Goal: Task Accomplishment & Management: Complete application form

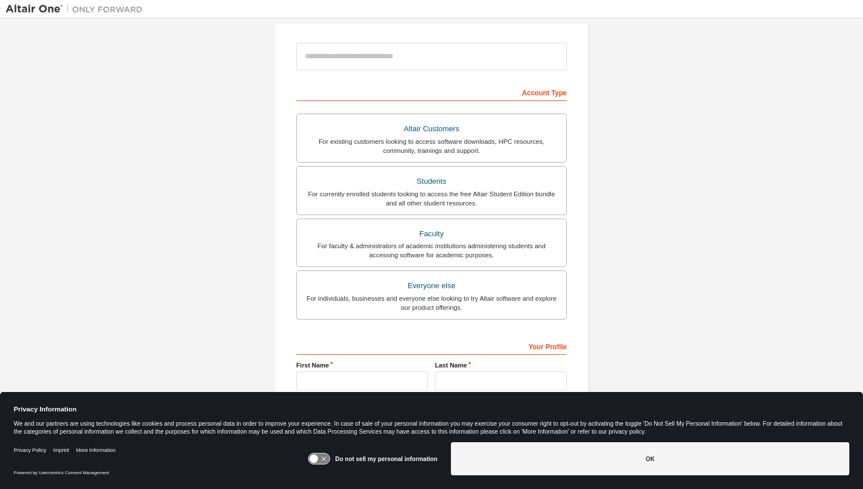
scroll to position [178, 0]
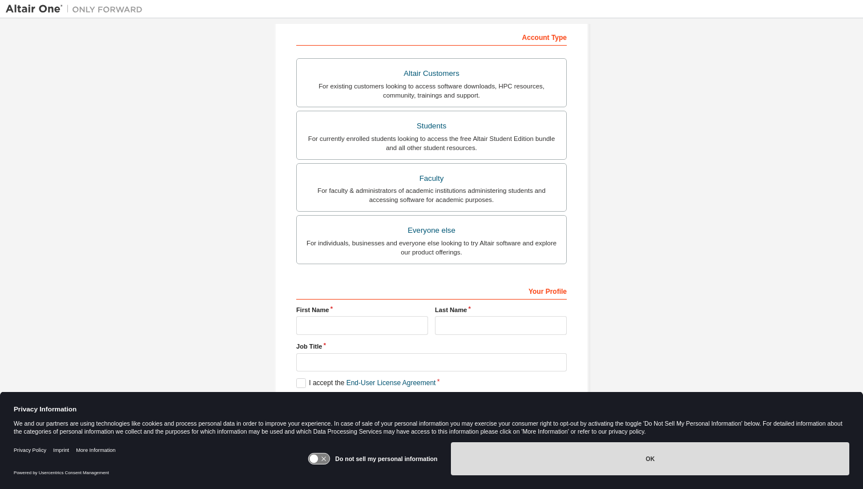
click at [529, 470] on button "OK" at bounding box center [650, 458] width 398 height 33
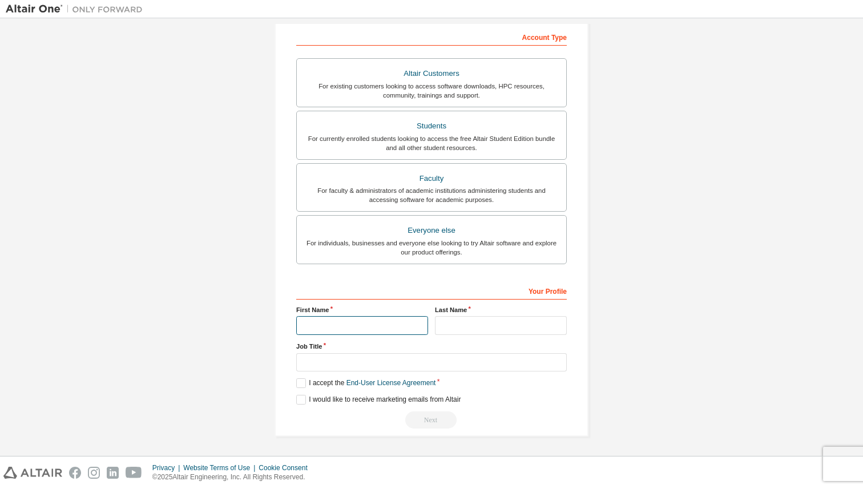
click at [325, 330] on input "text" at bounding box center [362, 325] width 132 height 19
click at [413, 138] on div "For currently enrolled students looking to access the free Altair Student Editi…" at bounding box center [432, 143] width 256 height 18
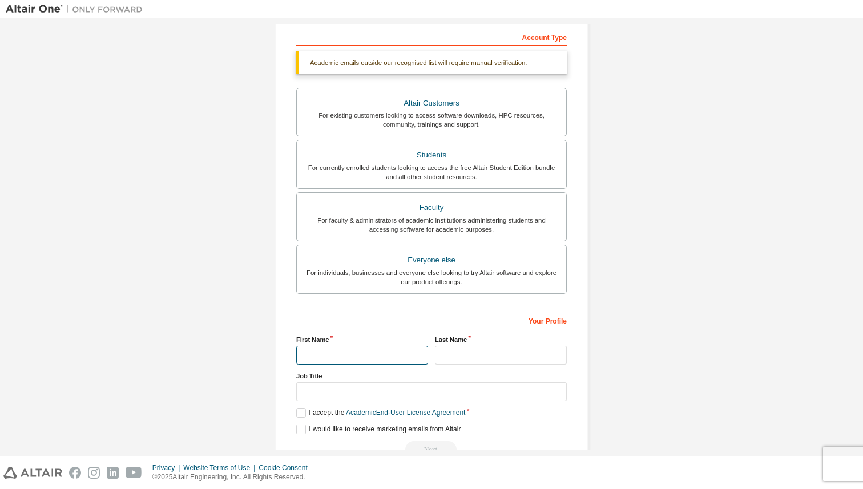
click at [318, 358] on input "text" at bounding box center [362, 355] width 132 height 19
type input "*******"
click at [449, 358] on input "text" at bounding box center [501, 355] width 132 height 19
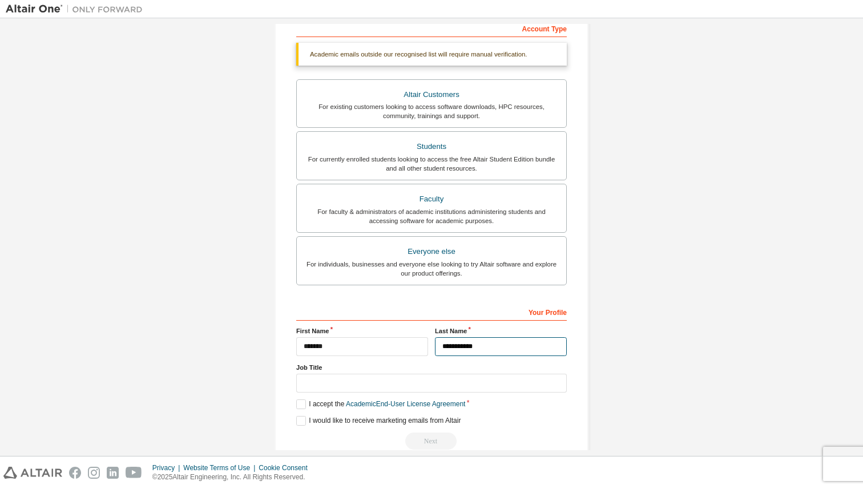
scroll to position [208, 0]
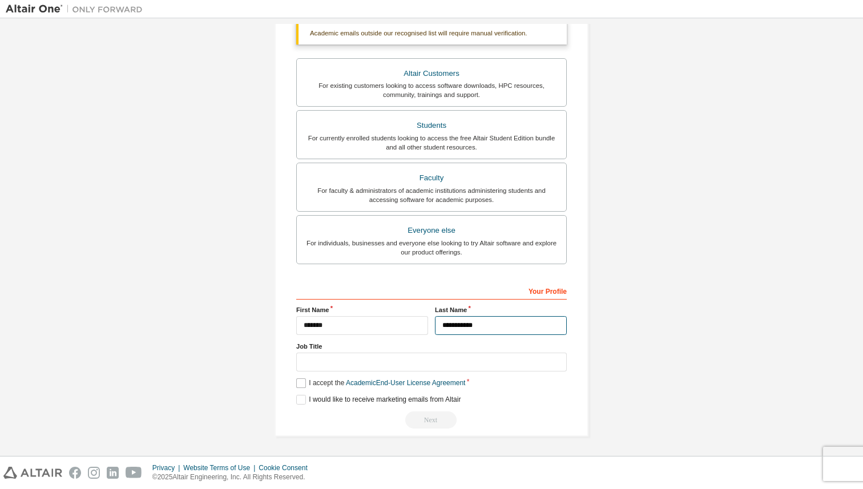
type input "**********"
click at [303, 385] on label "I accept the Academic End-User License Agreement" at bounding box center [380, 383] width 169 height 10
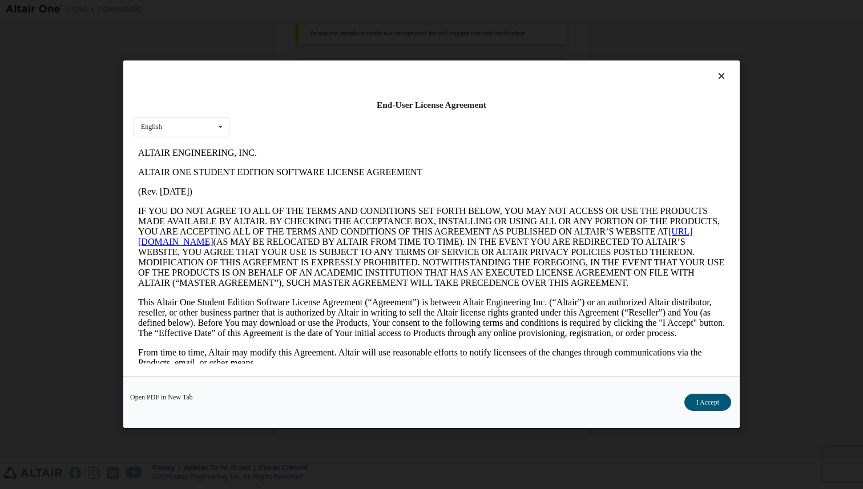
scroll to position [0, 0]
click at [728, 403] on button "I Accept" at bounding box center [707, 402] width 47 height 17
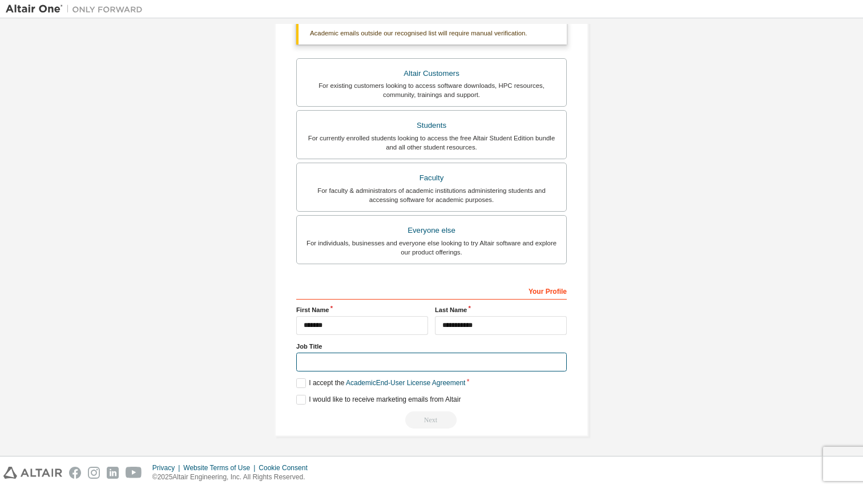
click at [524, 363] on input "text" at bounding box center [431, 362] width 270 height 19
type input "*******"
click at [605, 425] on div "Create an Altair One Account For Free Trials, Licenses, Downloads, Learning & D…" at bounding box center [431, 133] width 851 height 634
click at [457, 401] on label "I would like to receive marketing emails from Altair" at bounding box center [378, 400] width 164 height 10
click at [301, 403] on label "I would like to receive marketing emails from Altair" at bounding box center [378, 400] width 164 height 10
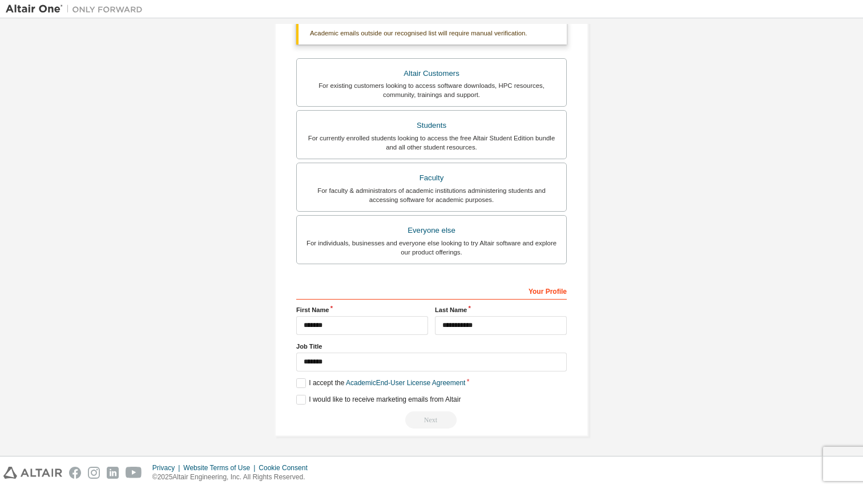
click at [546, 284] on div "Your Profile" at bounding box center [431, 290] width 270 height 18
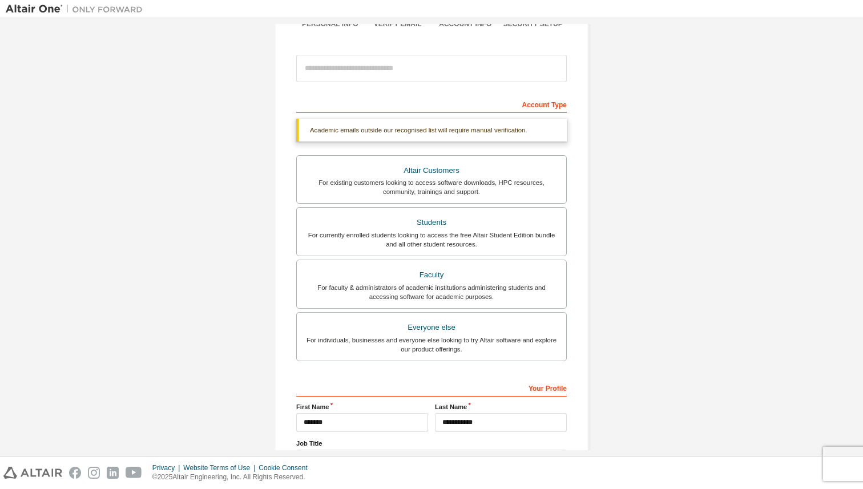
scroll to position [120, 0]
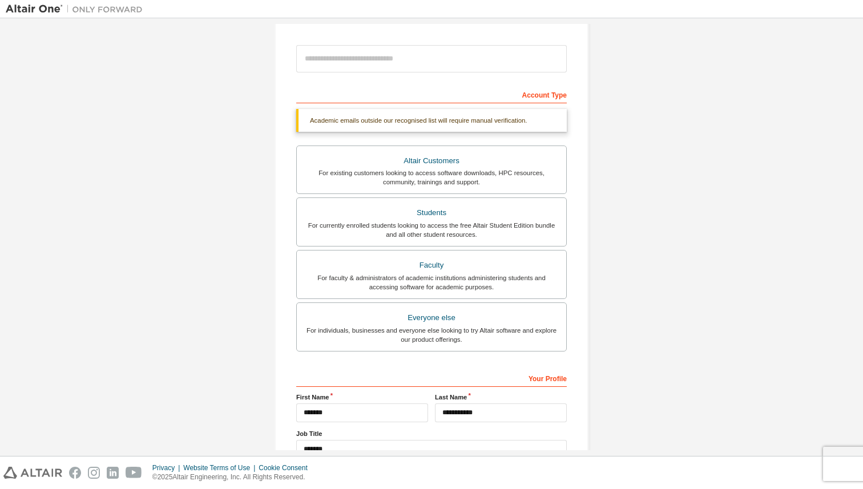
click at [550, 88] on div "Account Type" at bounding box center [431, 94] width 270 height 18
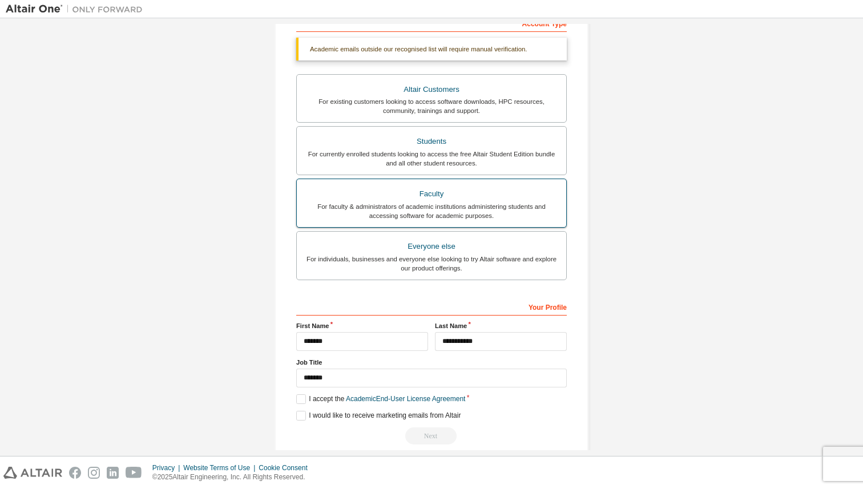
scroll to position [208, 0]
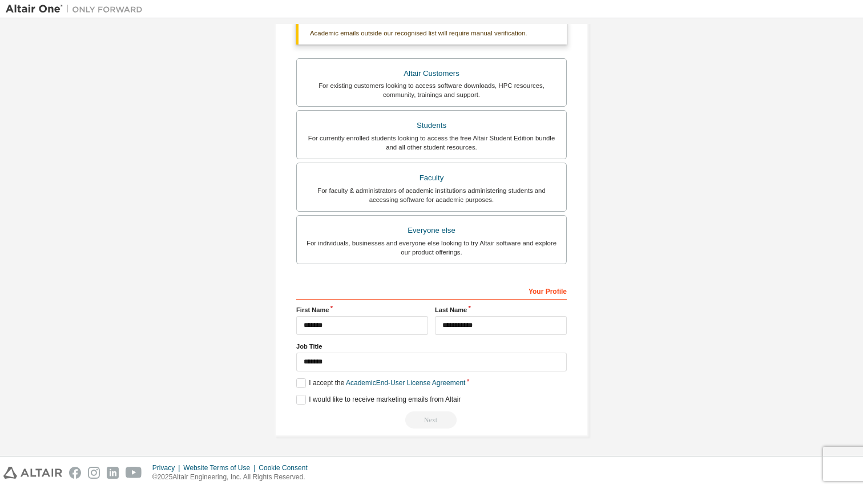
click at [427, 413] on div "Next" at bounding box center [431, 419] width 270 height 17
click at [427, 414] on div "Next" at bounding box center [431, 419] width 270 height 17
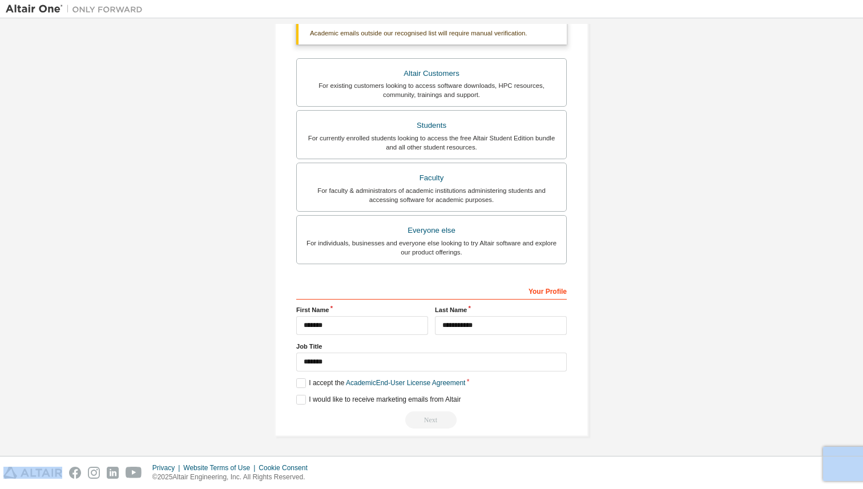
click at [427, 414] on div "Next" at bounding box center [431, 419] width 270 height 17
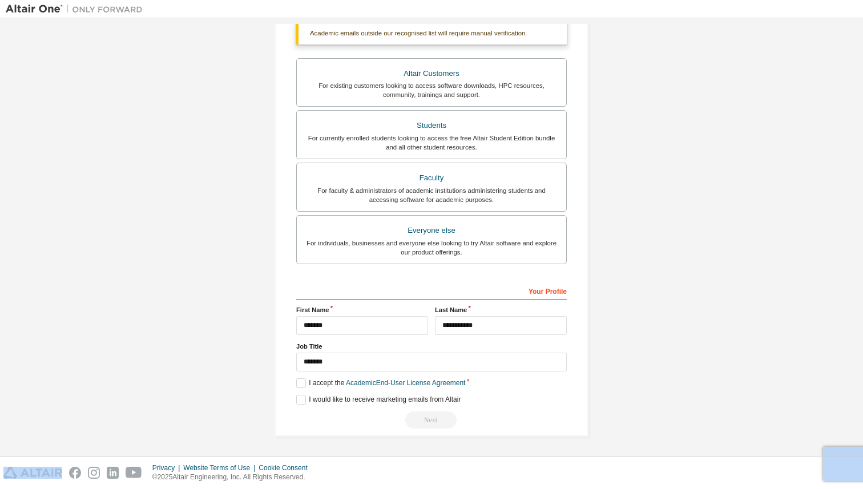
click at [427, 414] on div "Next" at bounding box center [431, 419] width 270 height 17
click at [631, 413] on div "Create an Altair One Account For Free Trials, Licenses, Downloads, Learning & D…" at bounding box center [431, 133] width 851 height 634
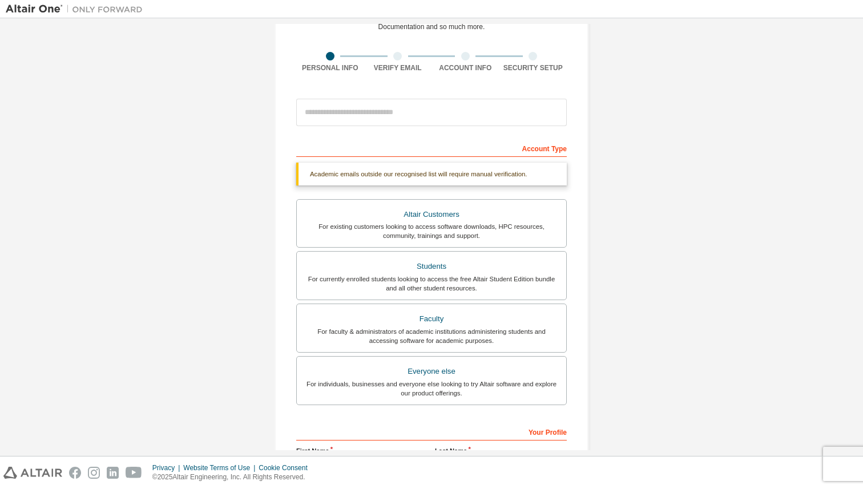
scroll to position [0, 0]
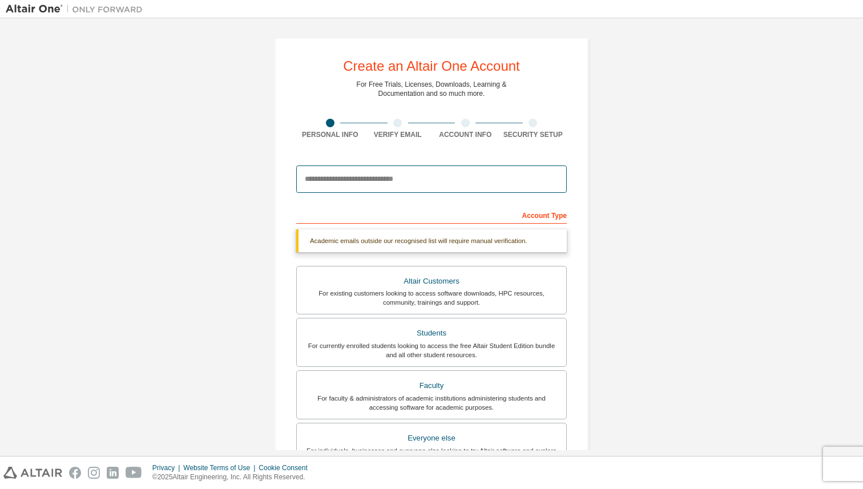
click at [405, 184] on input "email" at bounding box center [431, 178] width 270 height 27
type input "**********"
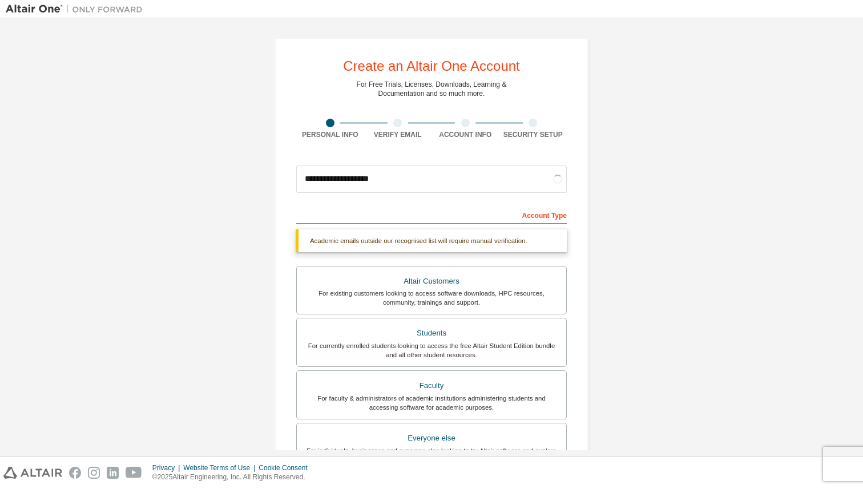
click at [612, 243] on div "**********" at bounding box center [431, 341] width 851 height 634
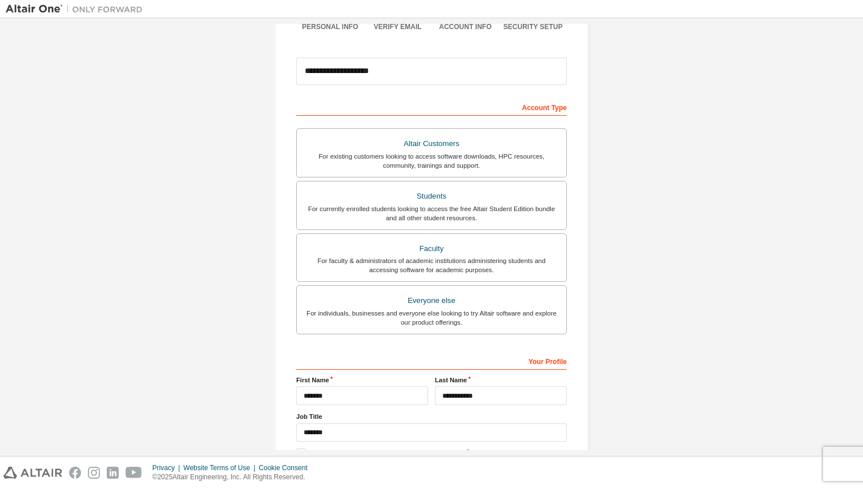
scroll to position [178, 0]
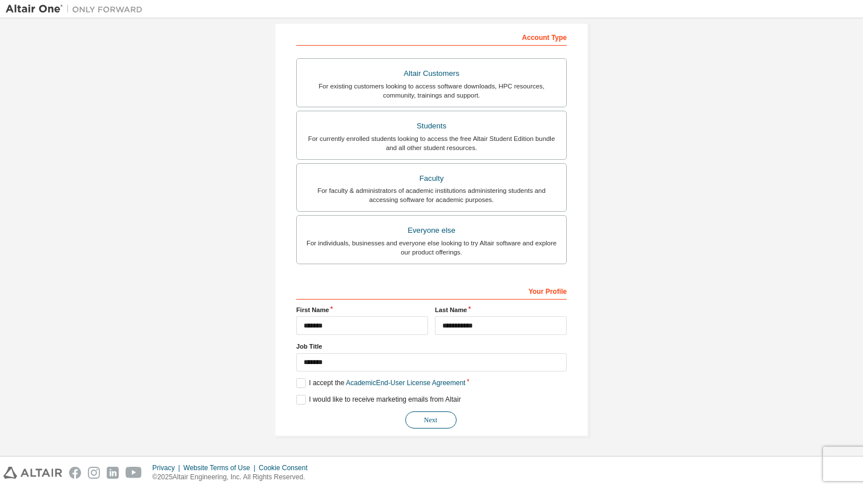
click at [417, 426] on button "Next" at bounding box center [430, 419] width 51 height 17
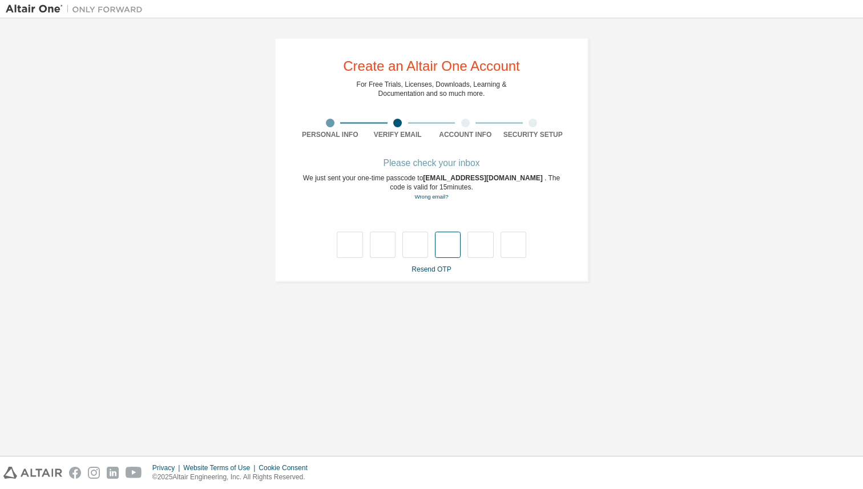
type input "*"
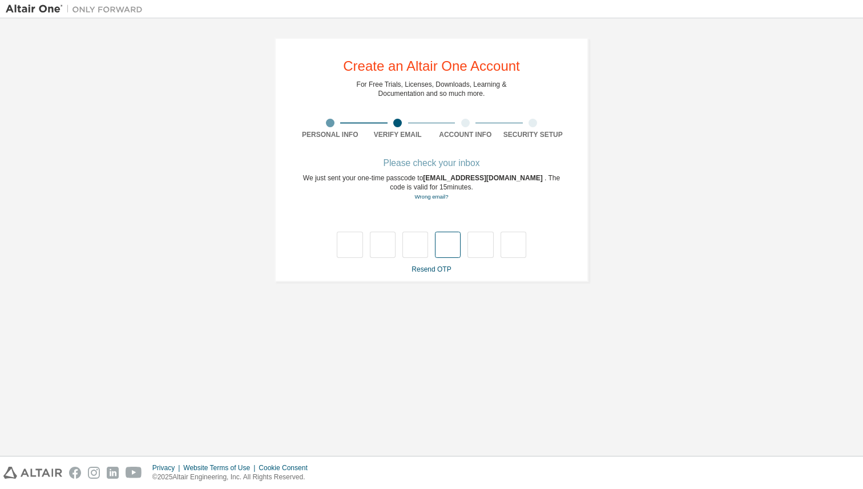
type input "*"
